Goal: Find specific page/section: Find specific page/section

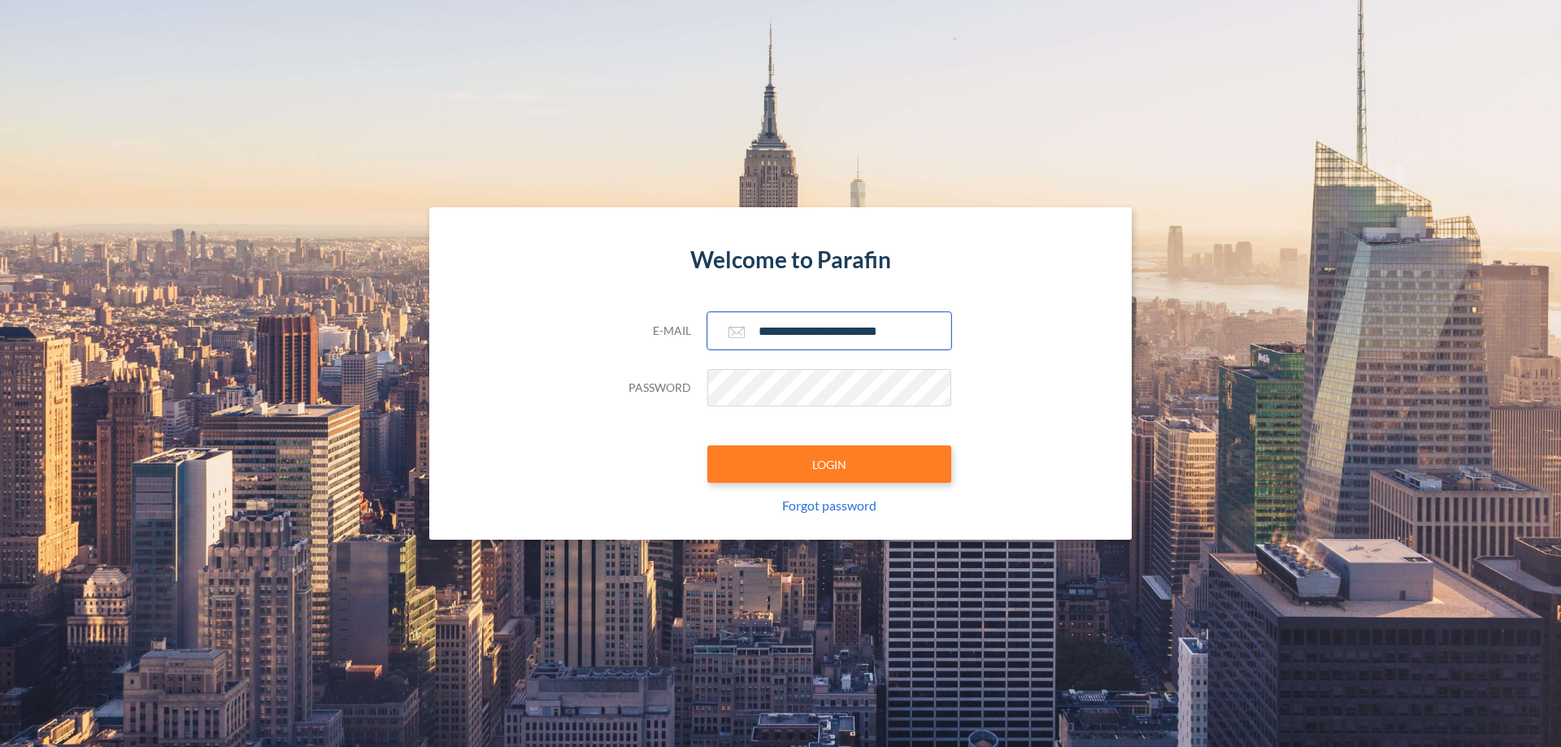
type input "**********"
click at [829, 464] on button "LOGIN" at bounding box center [829, 463] width 244 height 37
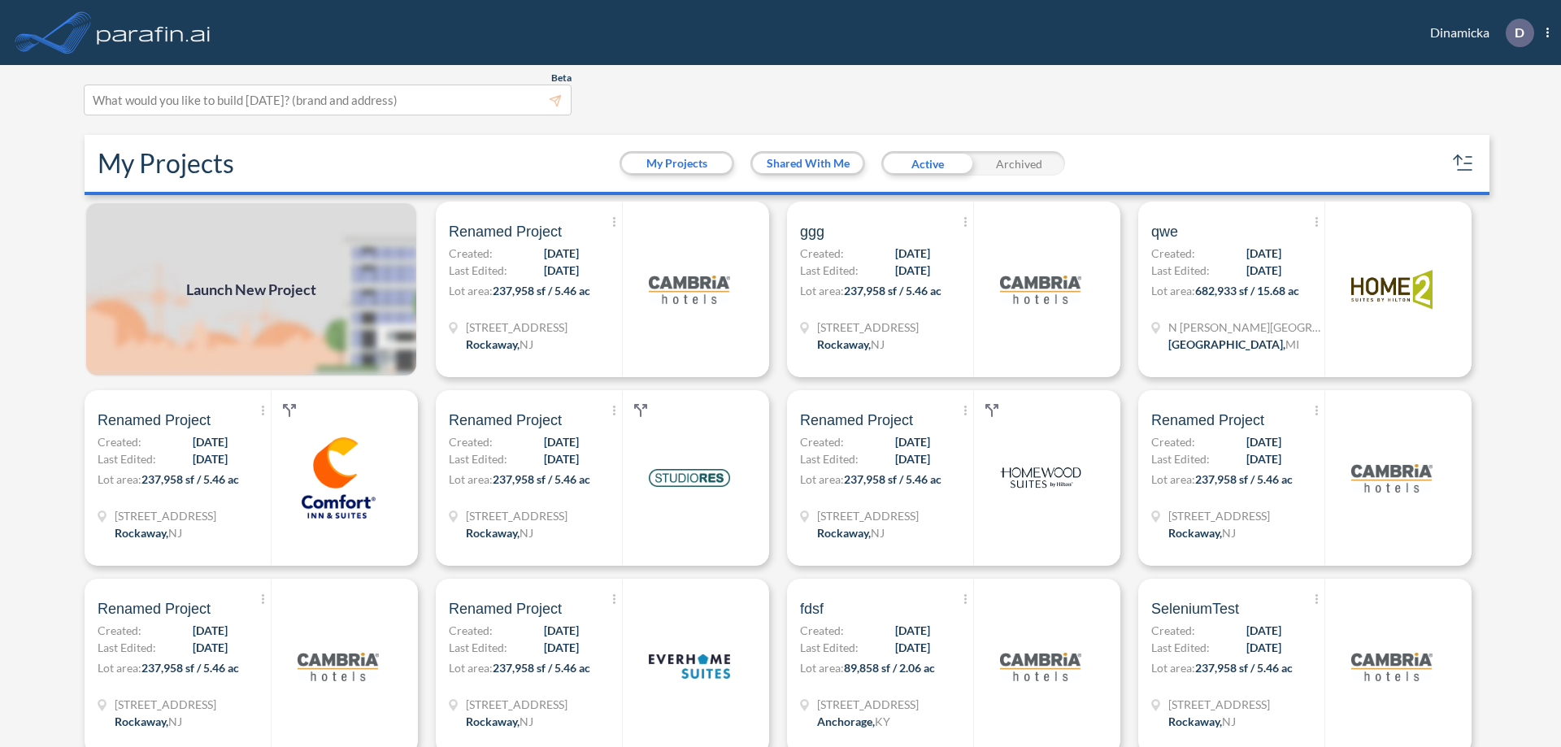
scroll to position [4, 0]
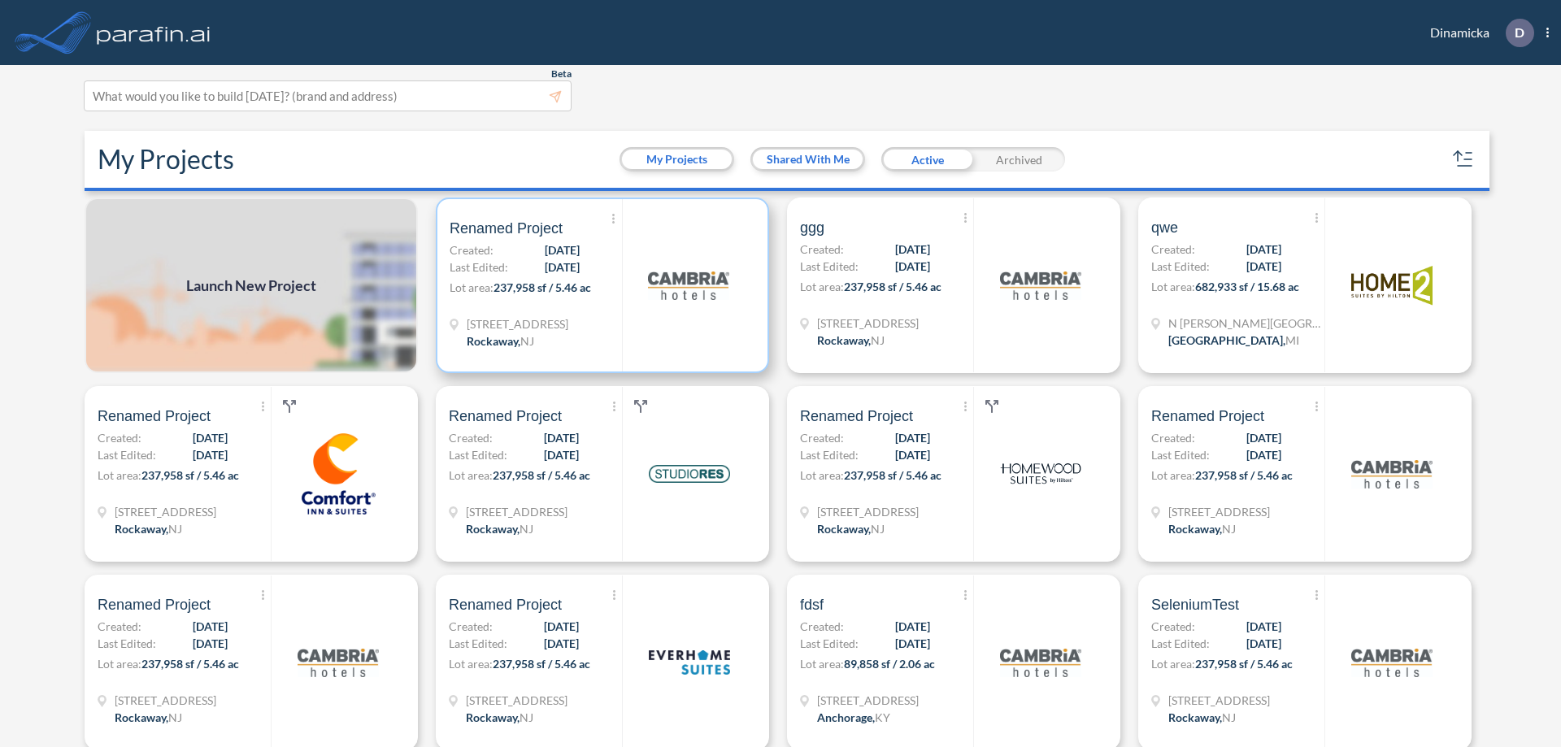
click at [599, 285] on p "Lot area: 237,958 sf / 5.46 ac" at bounding box center [535, 291] width 172 height 24
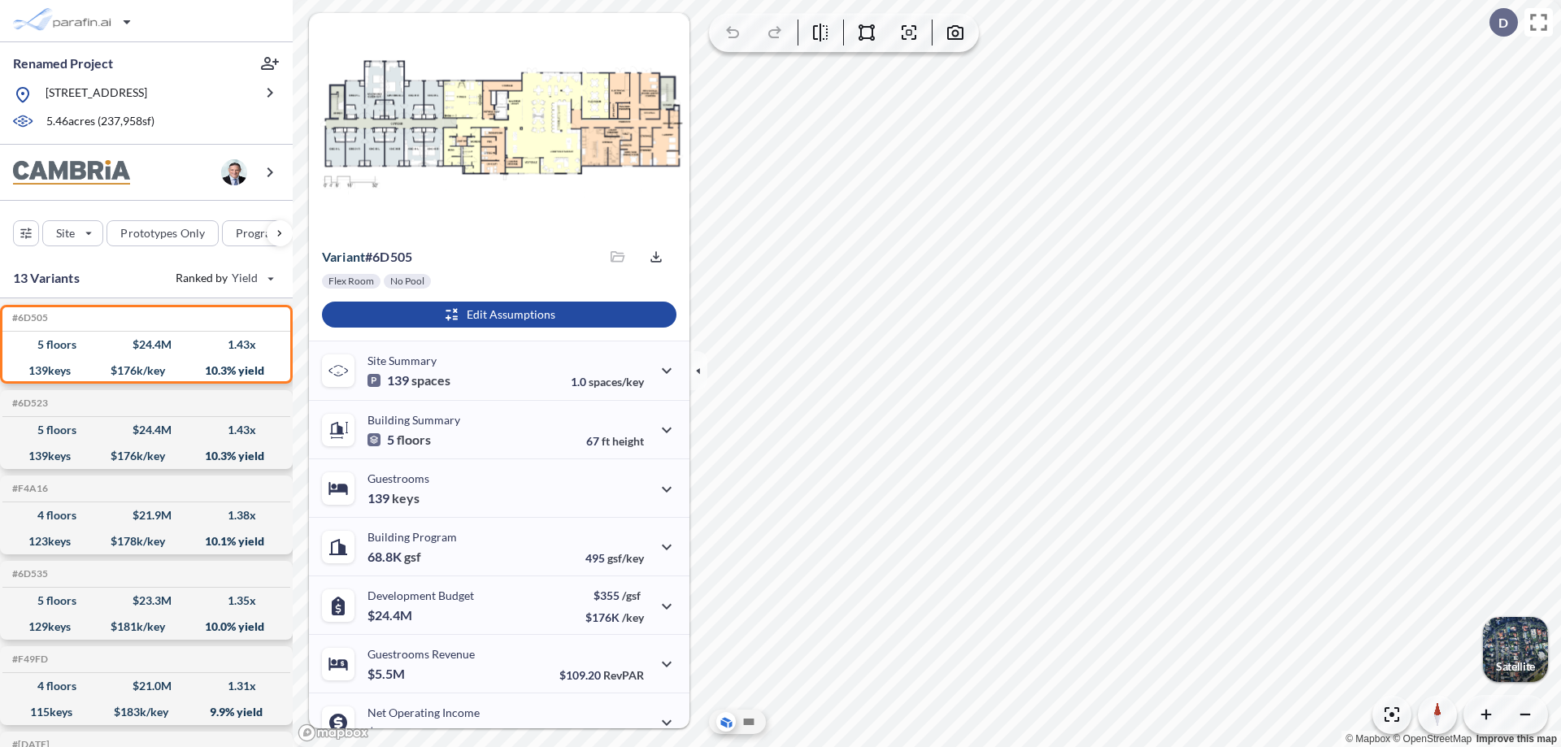
scroll to position [82, 0]
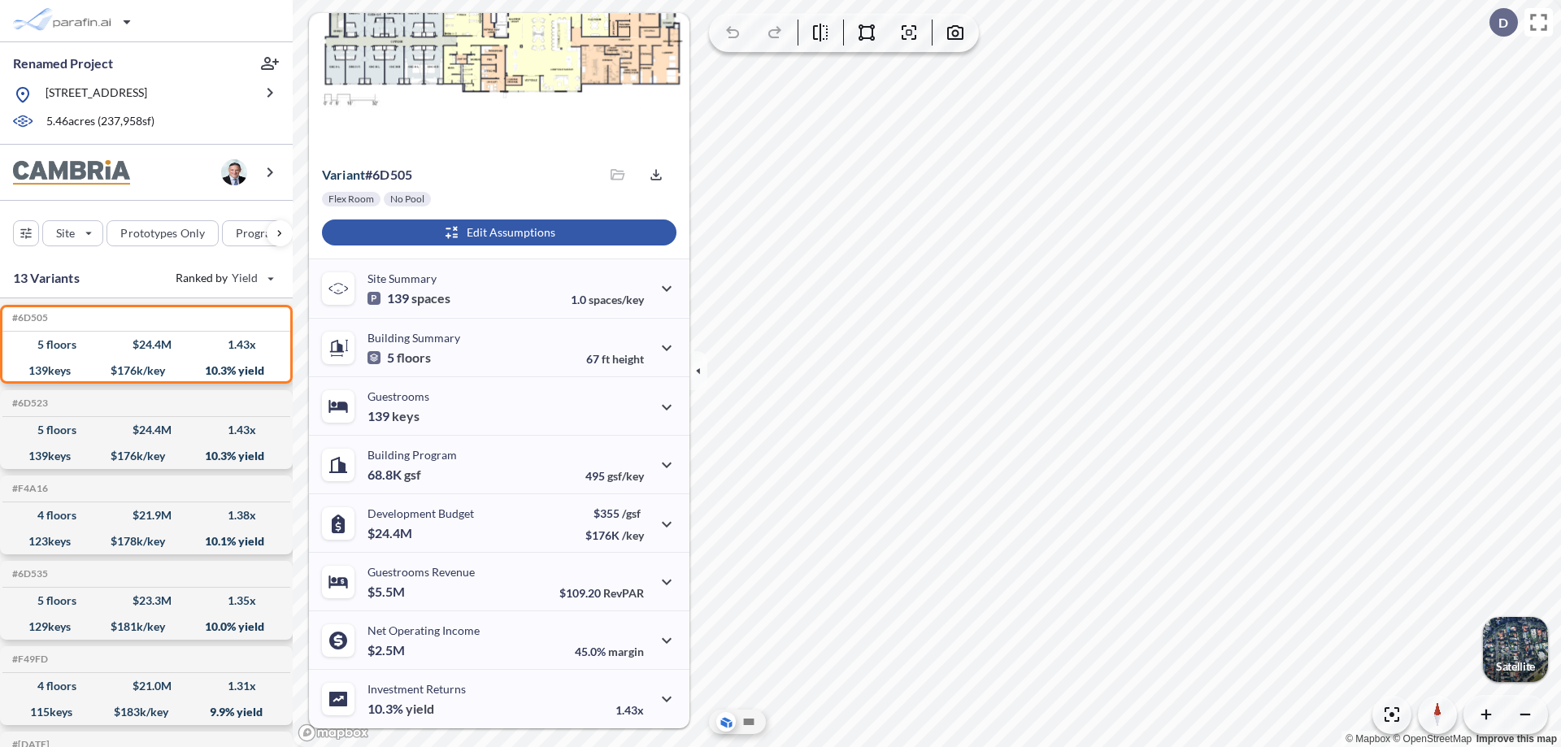
click at [497, 232] on div "button" at bounding box center [499, 232] width 354 height 26
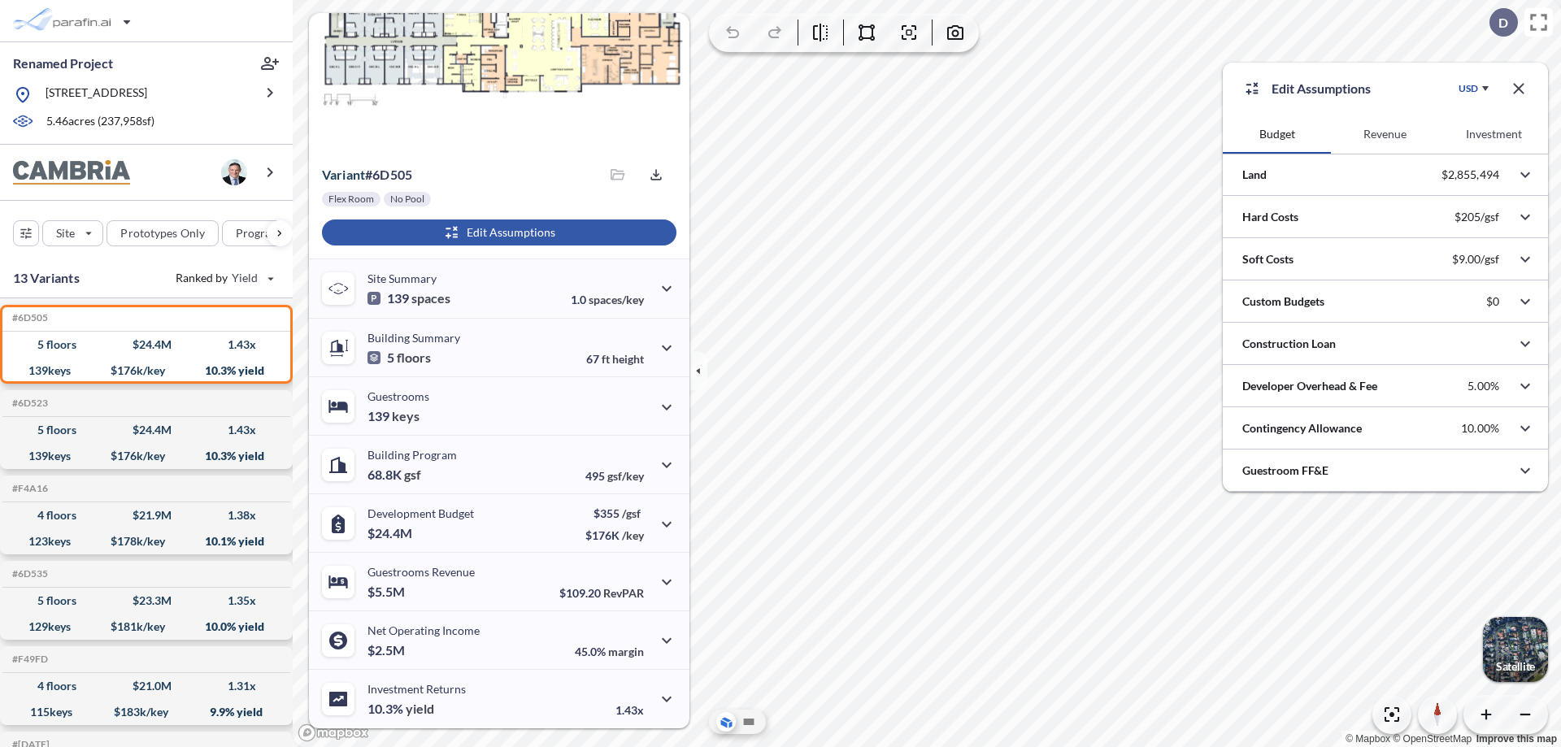
click at [1384, 134] on button "Revenue" at bounding box center [1385, 134] width 108 height 39
